Goal: Task Accomplishment & Management: Manage account settings

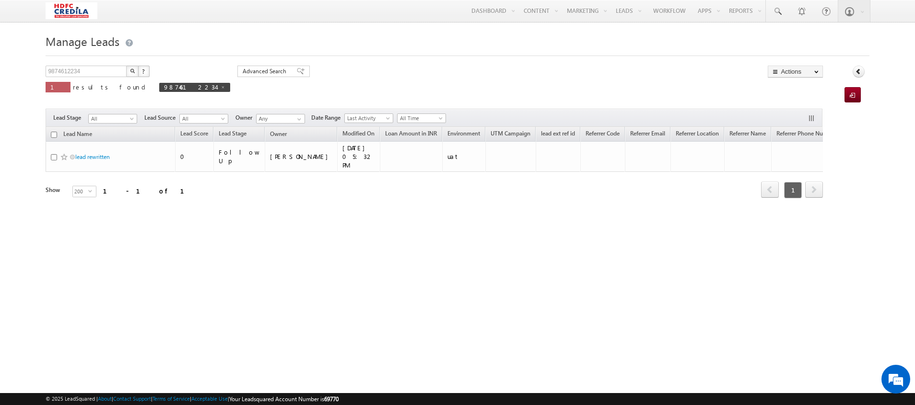
click at [133, 70] on img "button" at bounding box center [132, 71] width 5 height 5
click at [220, 88] on span at bounding box center [222, 87] width 5 height 5
type input "Search Leads"
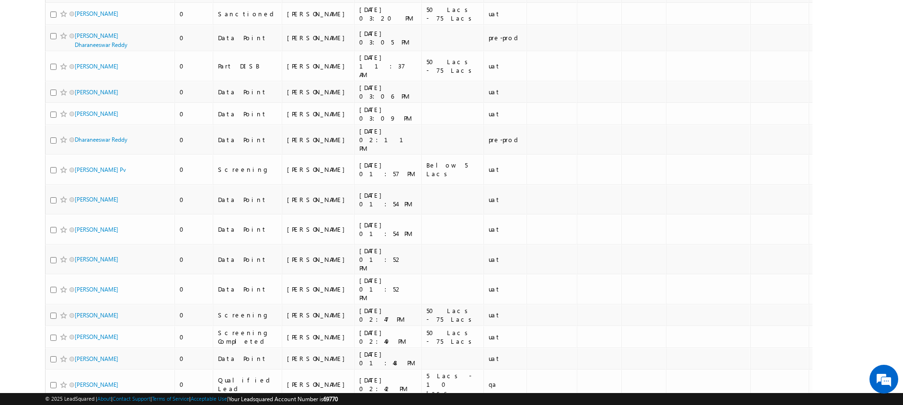
scroll to position [2530, 0]
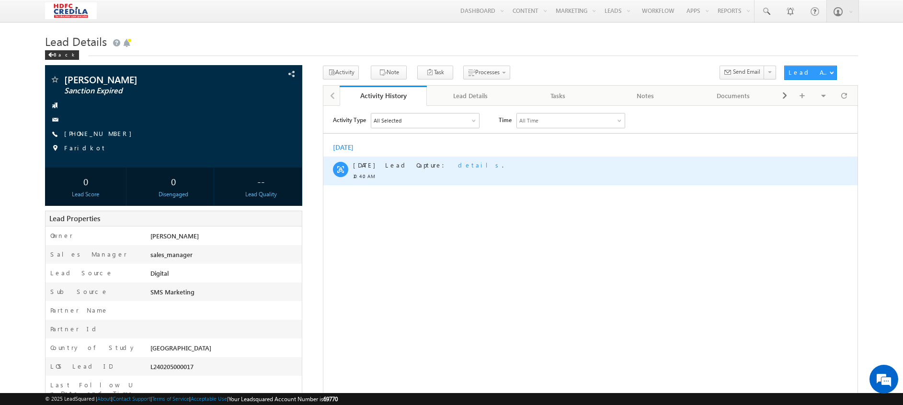
click at [458, 165] on span "details" at bounding box center [480, 165] width 44 height 8
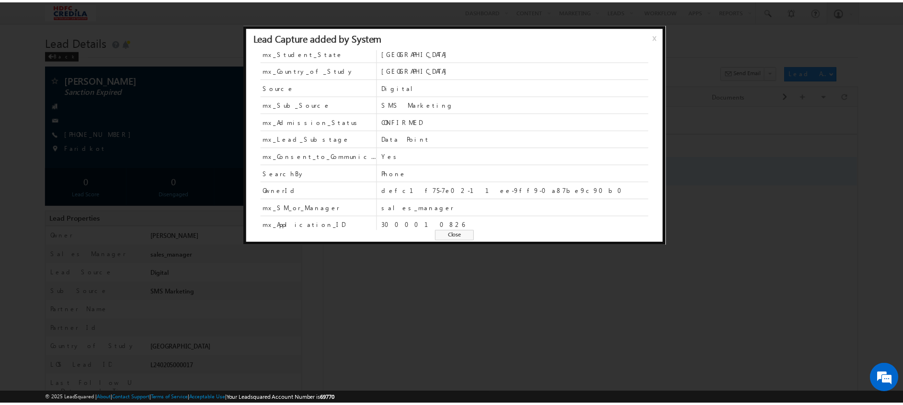
scroll to position [73, 0]
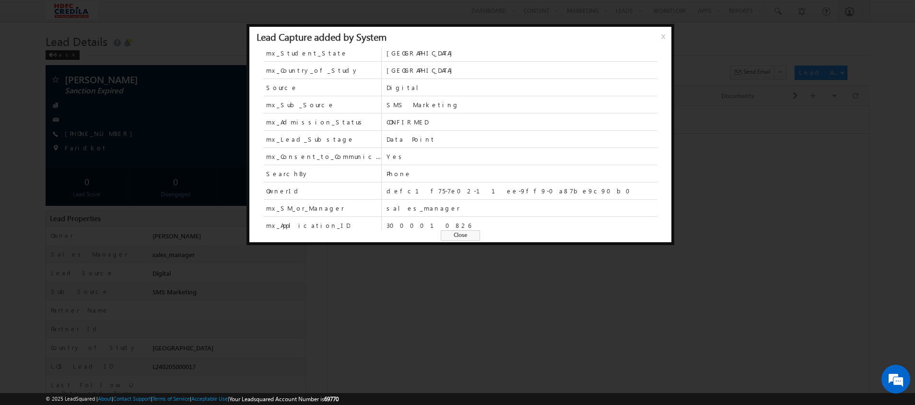
click at [741, 180] on div at bounding box center [457, 202] width 915 height 405
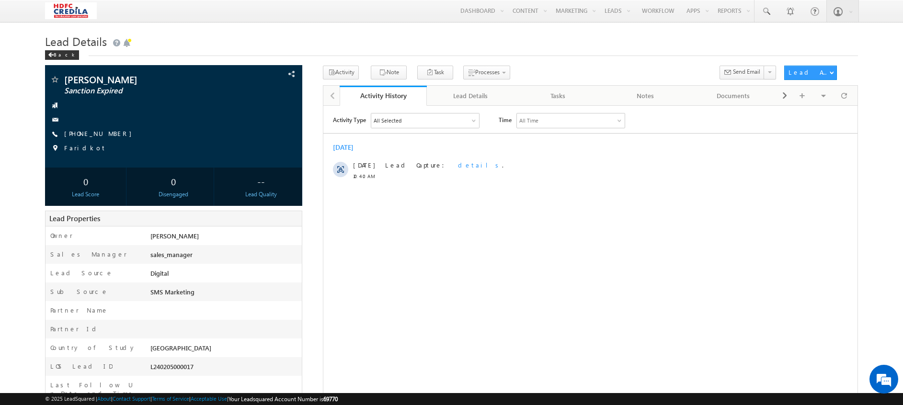
scroll to position [0, 0]
click at [53, 54] on span at bounding box center [51, 55] width 6 height 5
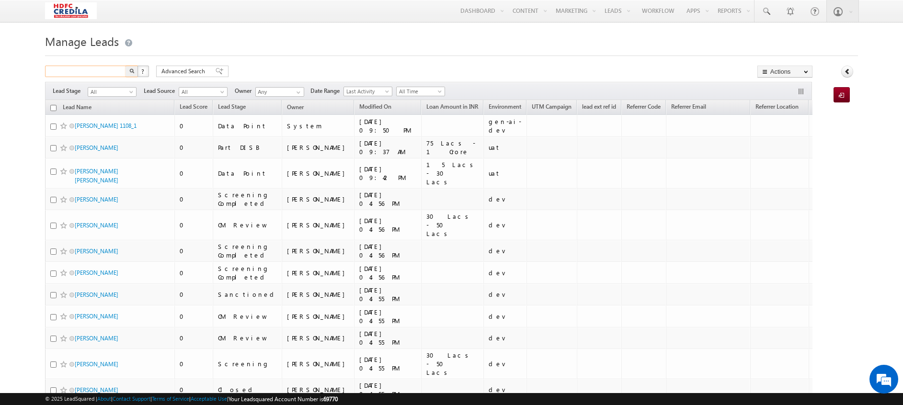
click at [64, 74] on input "text" at bounding box center [86, 72] width 82 height 12
paste input "6199299900"
type input "6199299900"
click at [126, 66] on button "button" at bounding box center [132, 72] width 12 height 12
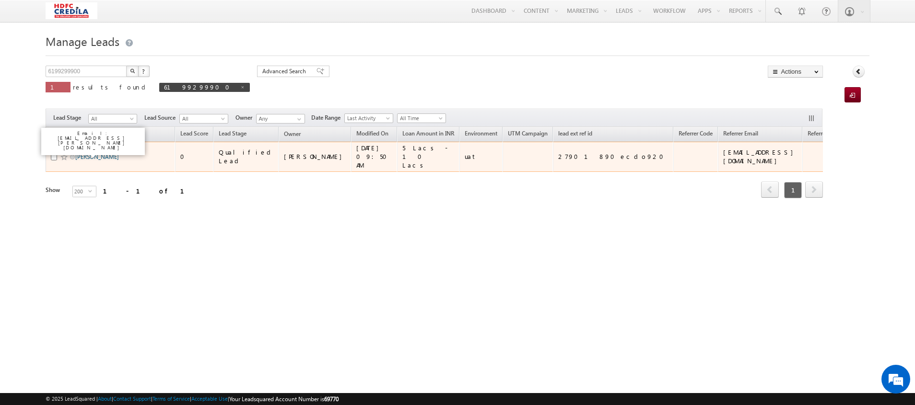
click at [85, 156] on link "Vinay Ryakala" at bounding box center [97, 156] width 44 height 7
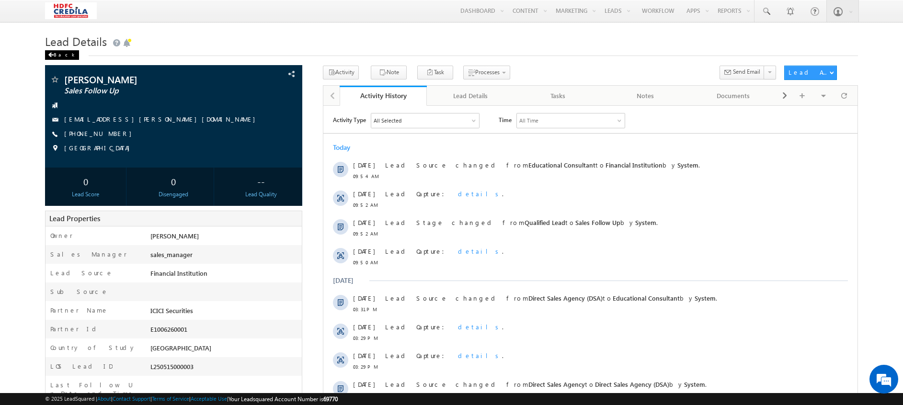
click at [51, 54] on span at bounding box center [51, 55] width 6 height 5
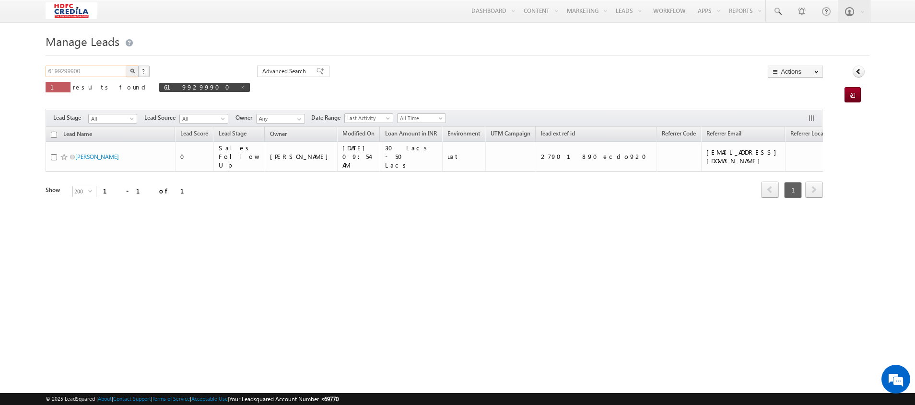
click at [91, 71] on input "6199299900" at bounding box center [87, 72] width 82 height 12
type input "6"
paste input "1826718278"
type input "1826718278"
click at [126, 66] on button "button" at bounding box center [132, 72] width 12 height 12
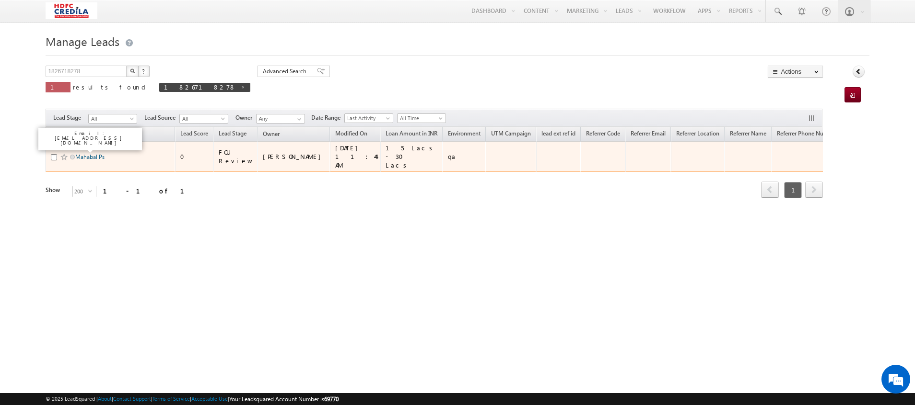
click at [89, 153] on link "Mahabal Ps" at bounding box center [89, 156] width 29 height 7
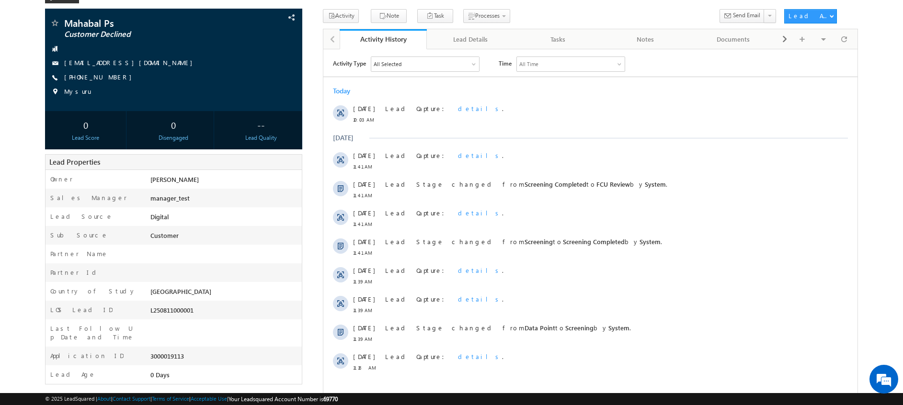
scroll to position [73, 0]
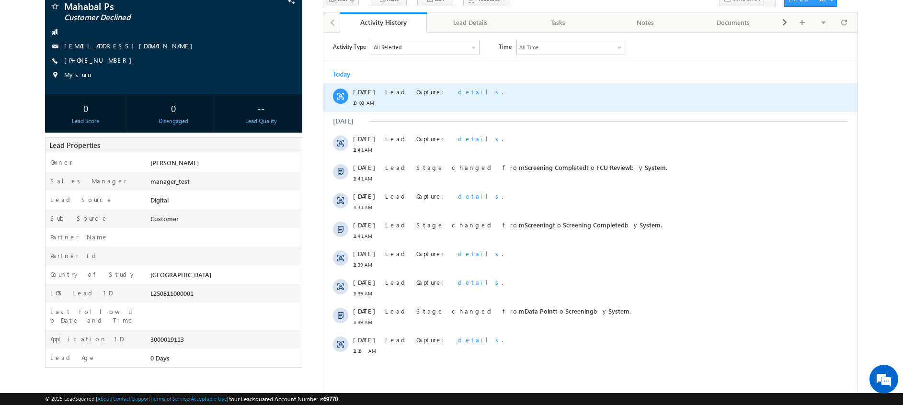
click at [431, 96] on div "Lead Capture: details ." at bounding box center [595, 97] width 420 height 29
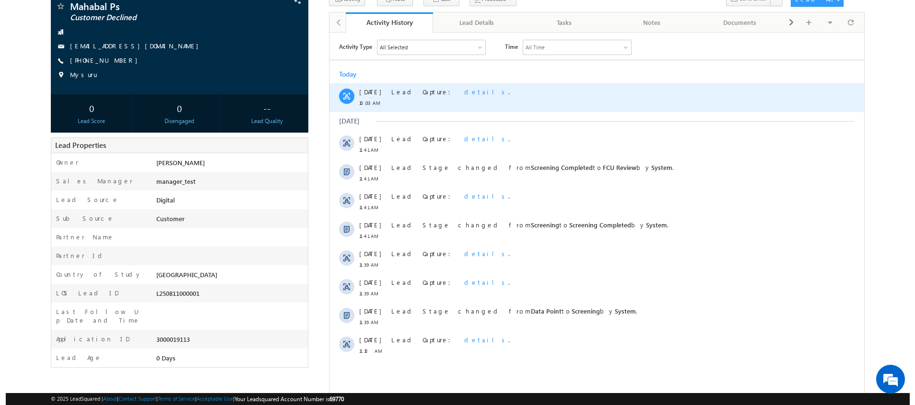
click at [463, 93] on span "details" at bounding box center [485, 91] width 44 height 8
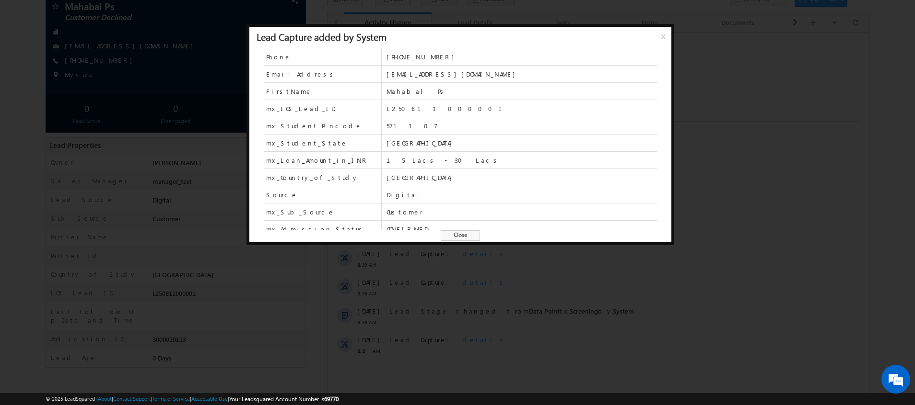
click at [797, 133] on div at bounding box center [457, 202] width 915 height 405
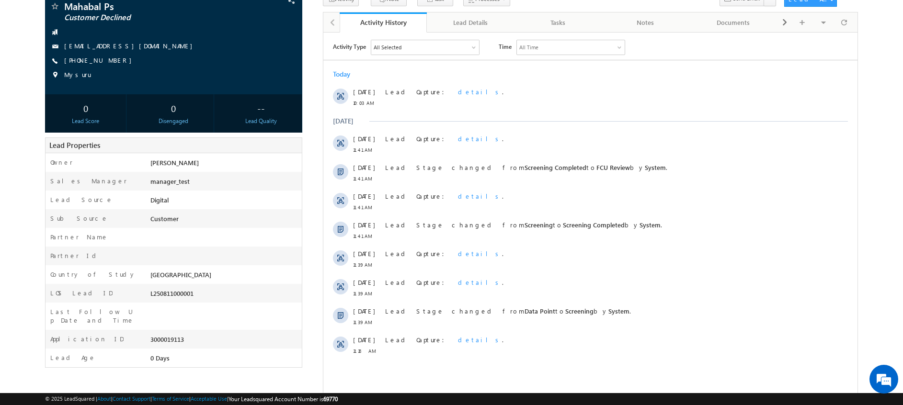
scroll to position [0, 0]
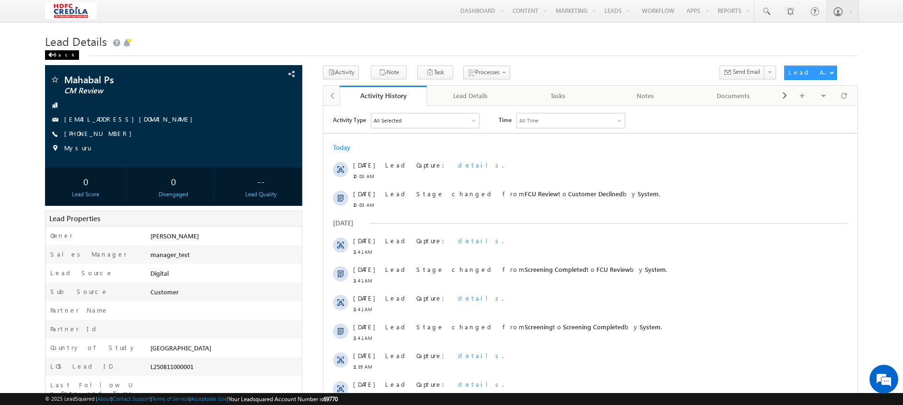
click at [63, 56] on div "Back" at bounding box center [62, 55] width 34 height 10
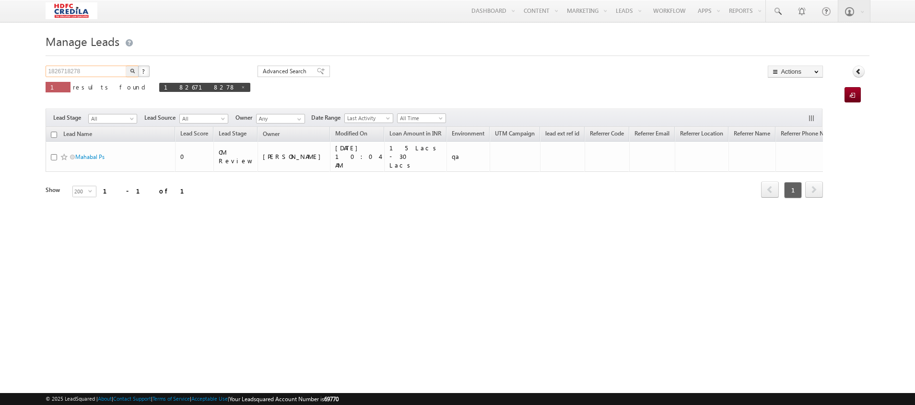
click at [102, 71] on input "1826718278" at bounding box center [87, 72] width 82 height 12
type input "1"
paste input "8087731441"
type input "8087731441"
click at [126, 66] on button "button" at bounding box center [132, 72] width 12 height 12
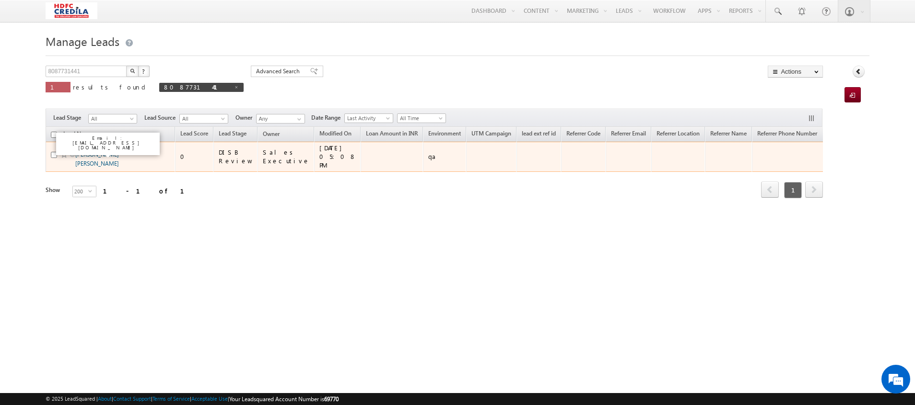
click at [107, 153] on link "Payal Janardan Naik" at bounding box center [97, 159] width 44 height 16
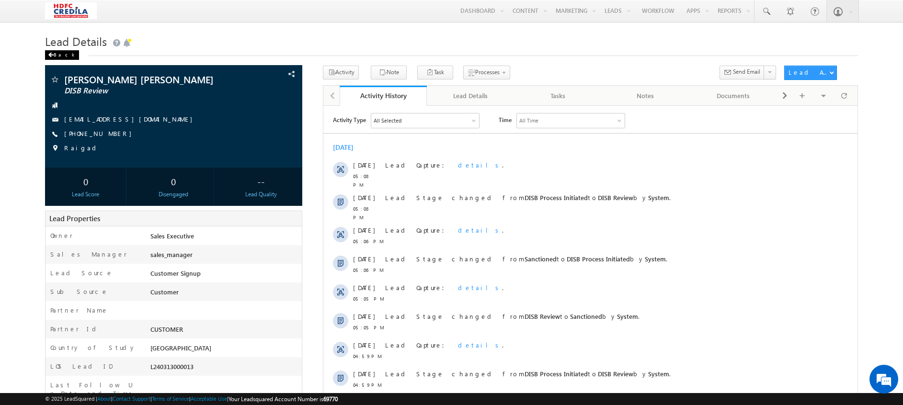
click at [56, 56] on div "Back" at bounding box center [62, 55] width 34 height 10
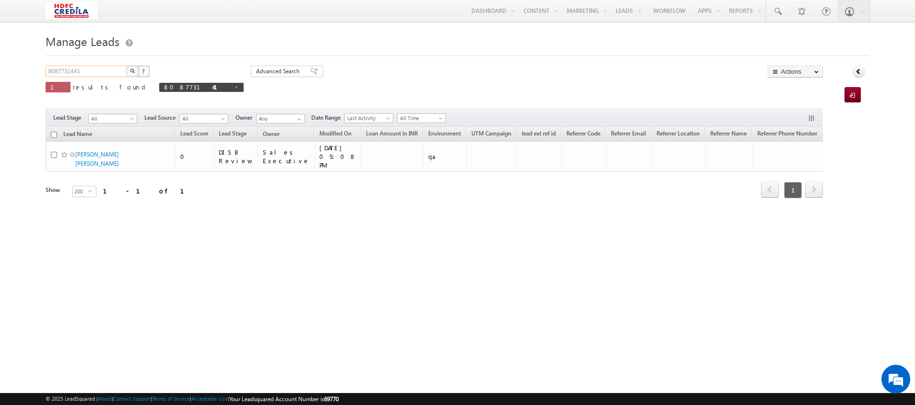
click at [93, 70] on input "8087731441" at bounding box center [87, 72] width 82 height 12
type input "8"
paste input "3498560613"
type input "3498560613"
click at [126, 66] on button "button" at bounding box center [132, 72] width 12 height 12
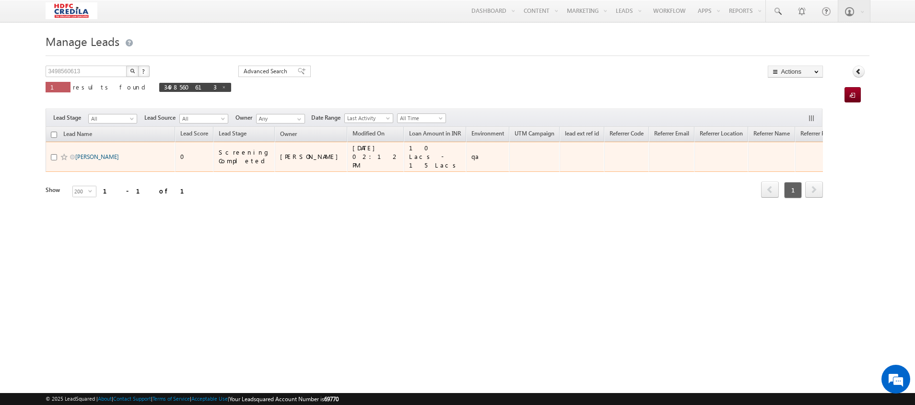
click at [96, 157] on link "[PERSON_NAME]" at bounding box center [97, 156] width 44 height 7
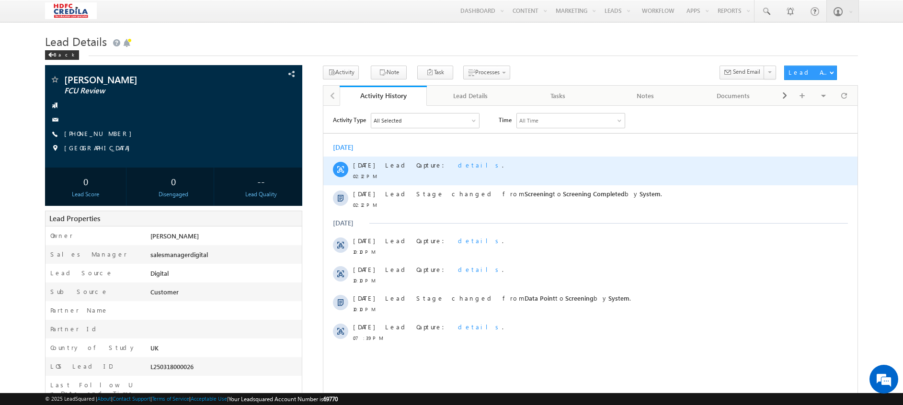
click at [458, 166] on span "details" at bounding box center [480, 165] width 44 height 8
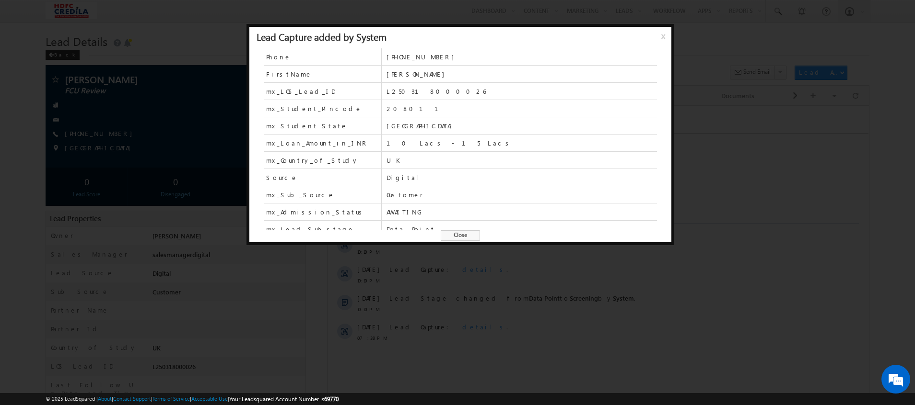
click at [663, 37] on span "x" at bounding box center [665, 39] width 8 height 17
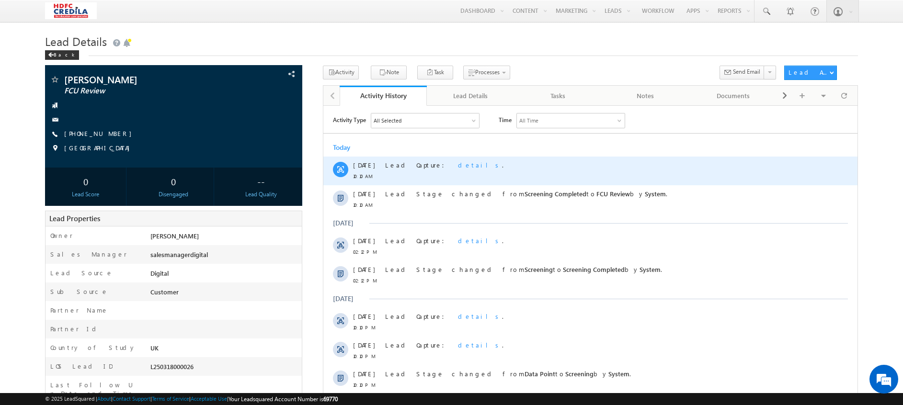
click at [458, 164] on span "details" at bounding box center [480, 165] width 44 height 8
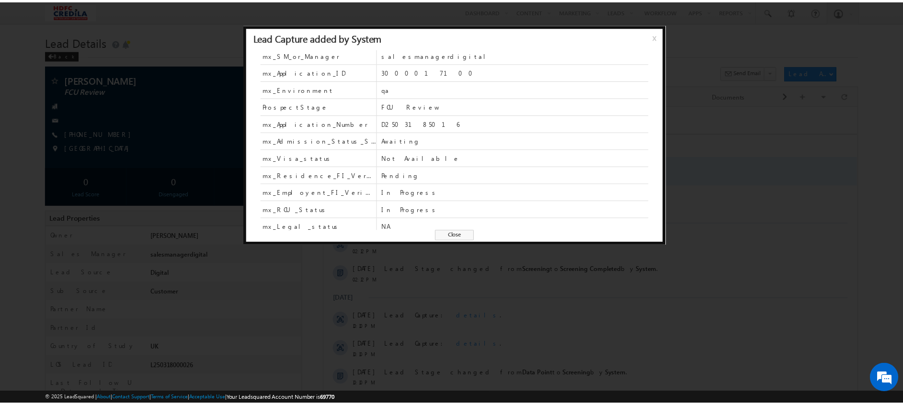
scroll to position [244, 0]
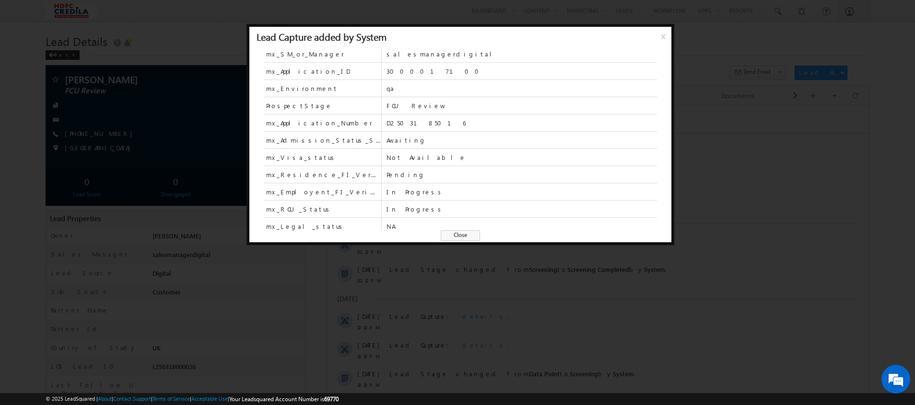
click at [661, 38] on span "x" at bounding box center [665, 39] width 8 height 17
